Goal: Task Accomplishment & Management: Manage account settings

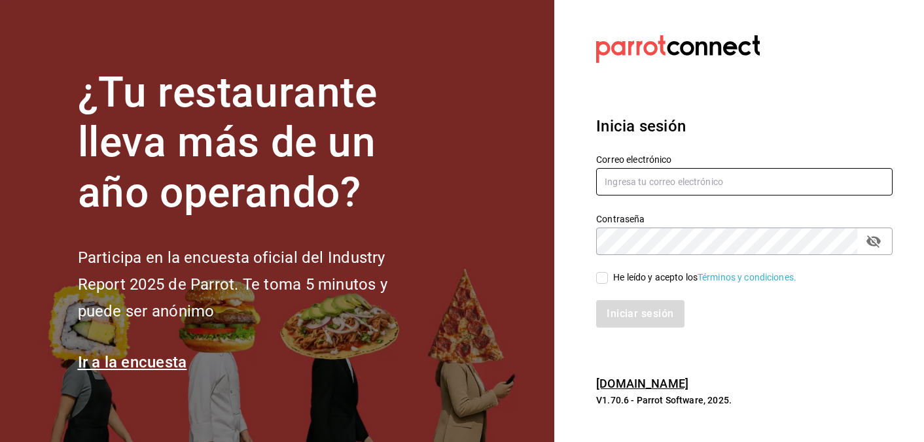
type input "[EMAIL_ADDRESS][DOMAIN_NAME]"
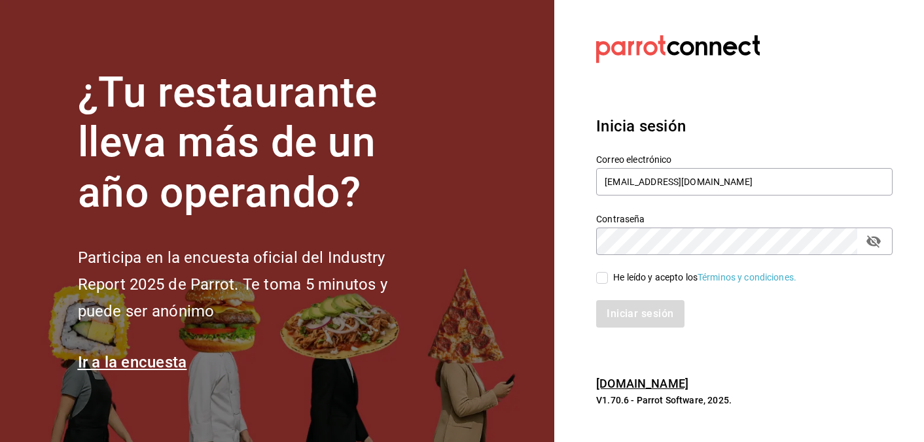
click at [605, 277] on input "He leído y acepto los Términos y condiciones." at bounding box center [602, 278] width 12 height 12
checkbox input "true"
click at [631, 311] on button "Iniciar sesión" at bounding box center [640, 313] width 89 height 27
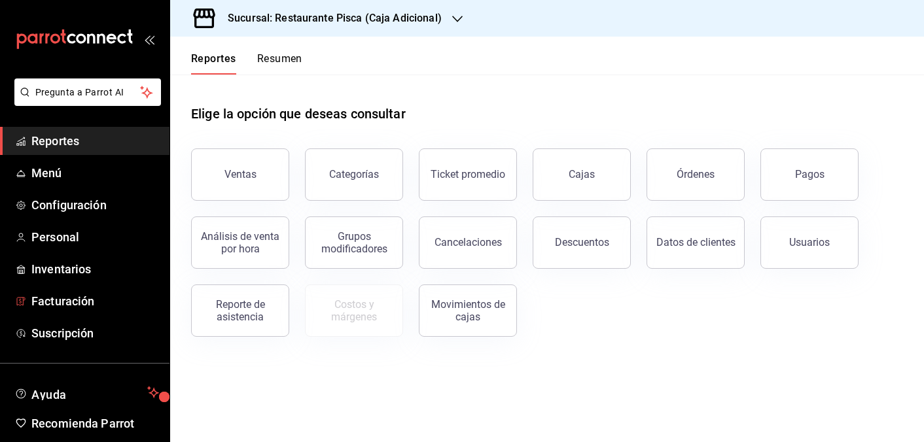
scroll to position [51, 0]
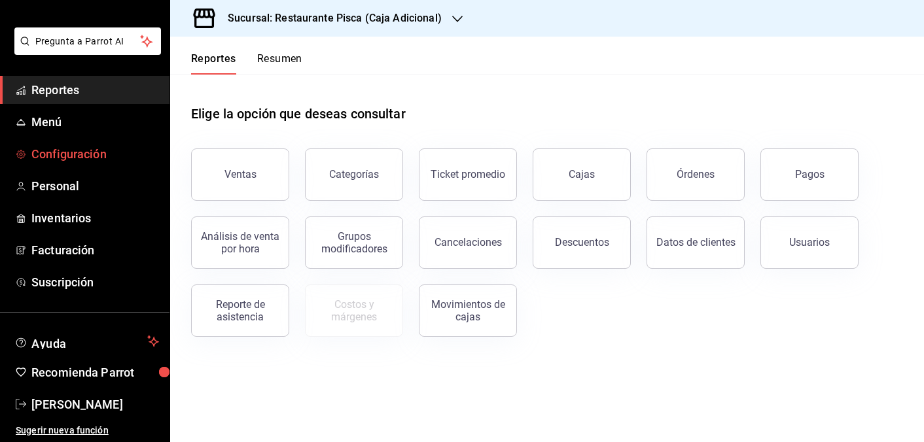
click at [65, 152] on span "Configuración" at bounding box center [95, 154] width 128 height 18
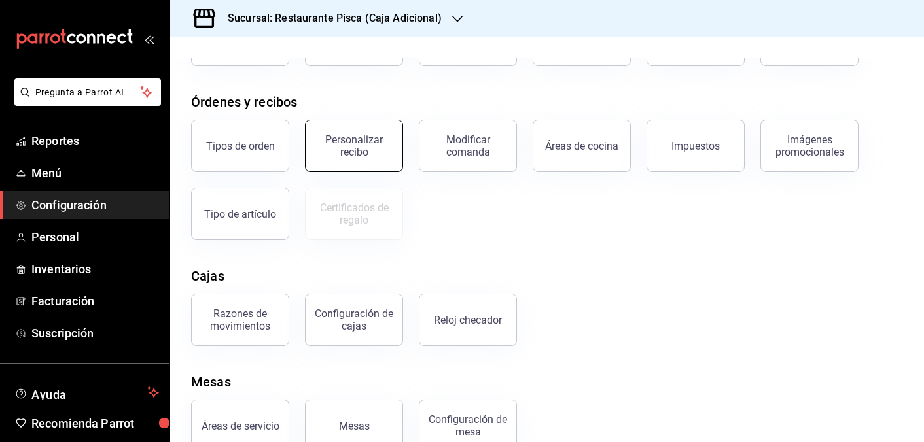
scroll to position [153, 0]
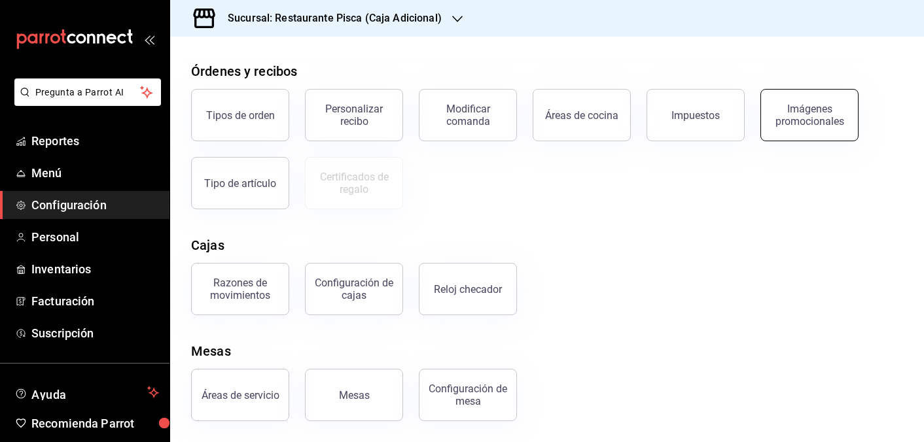
click at [829, 117] on div "Imágenes promocionales" at bounding box center [809, 115] width 81 height 25
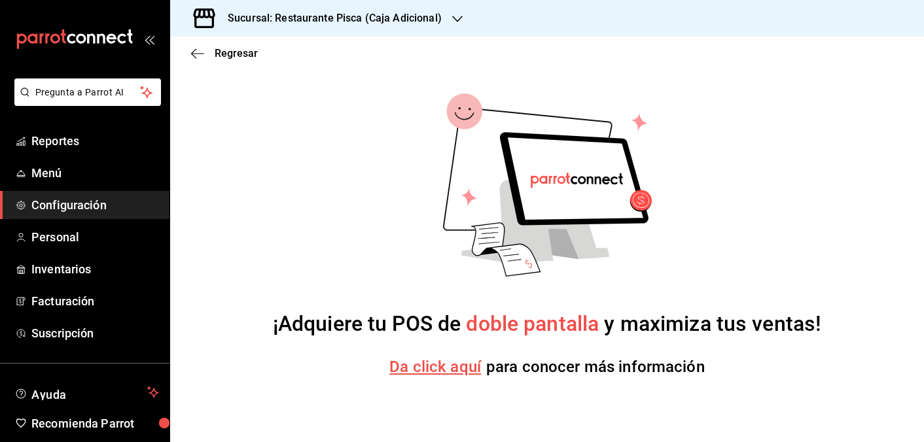
click at [455, 24] on div at bounding box center [457, 19] width 10 height 14
click at [205, 84] on div "Pisca" at bounding box center [268, 86] width 175 height 14
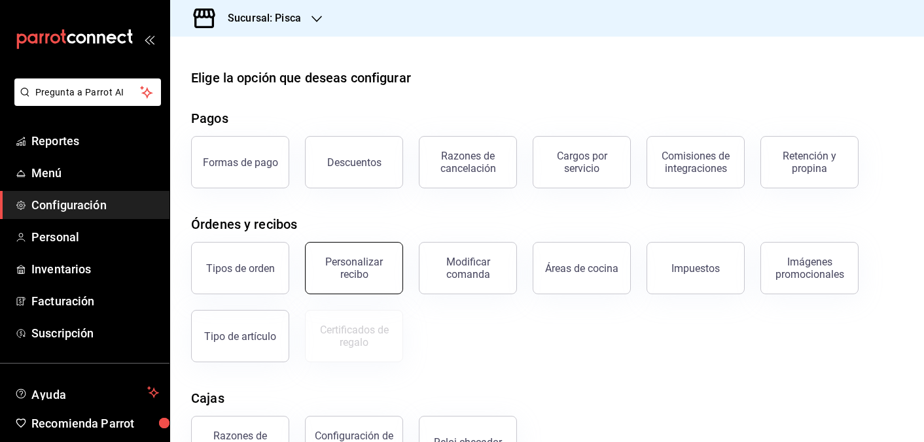
scroll to position [61, 0]
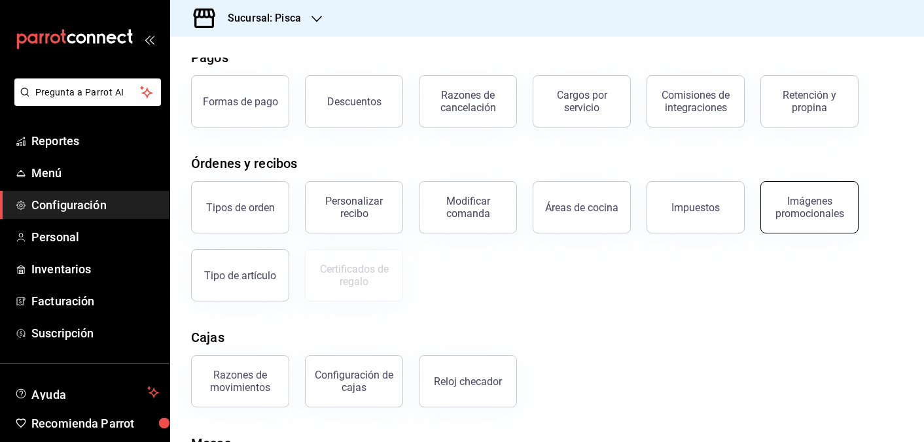
click at [813, 212] on div "Imágenes promocionales" at bounding box center [809, 207] width 81 height 25
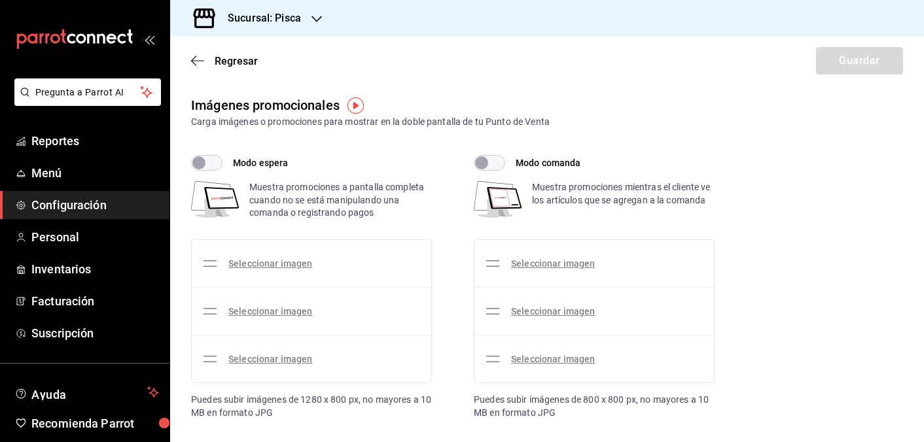
checkbox input "true"
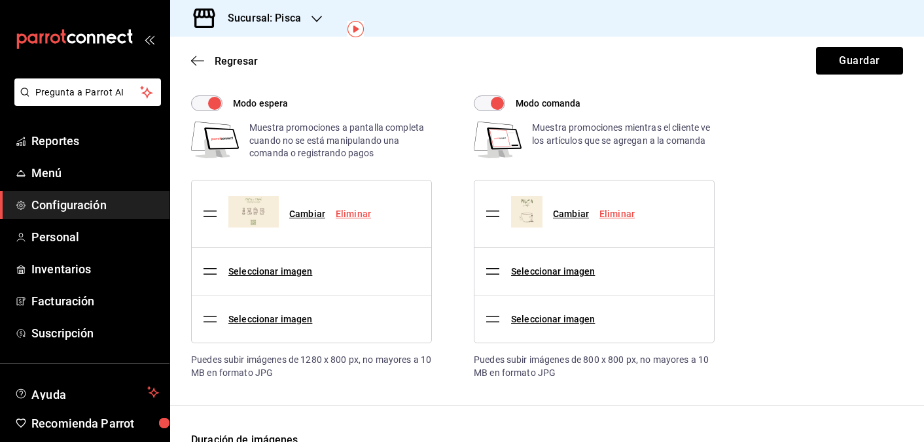
scroll to position [56, 0]
